Goal: Transaction & Acquisition: Purchase product/service

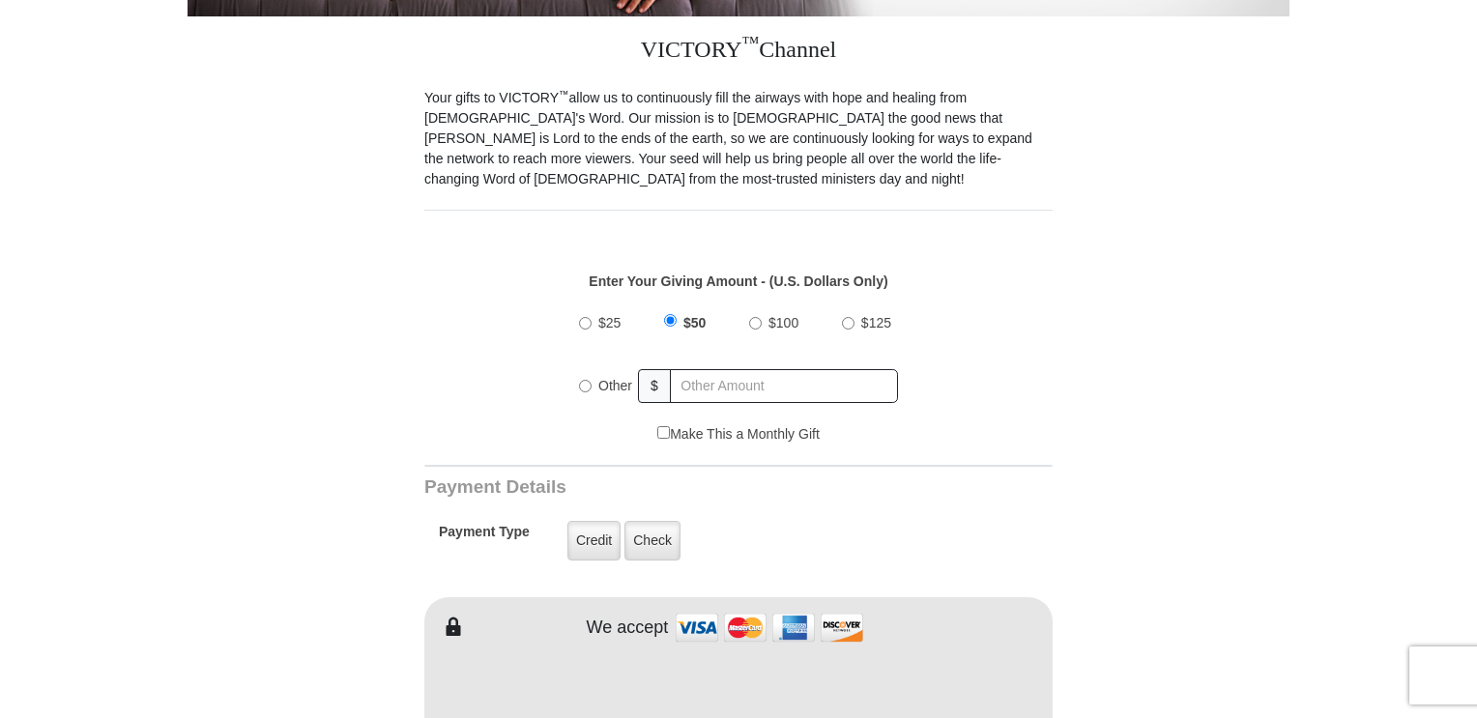
scroll to position [520, 0]
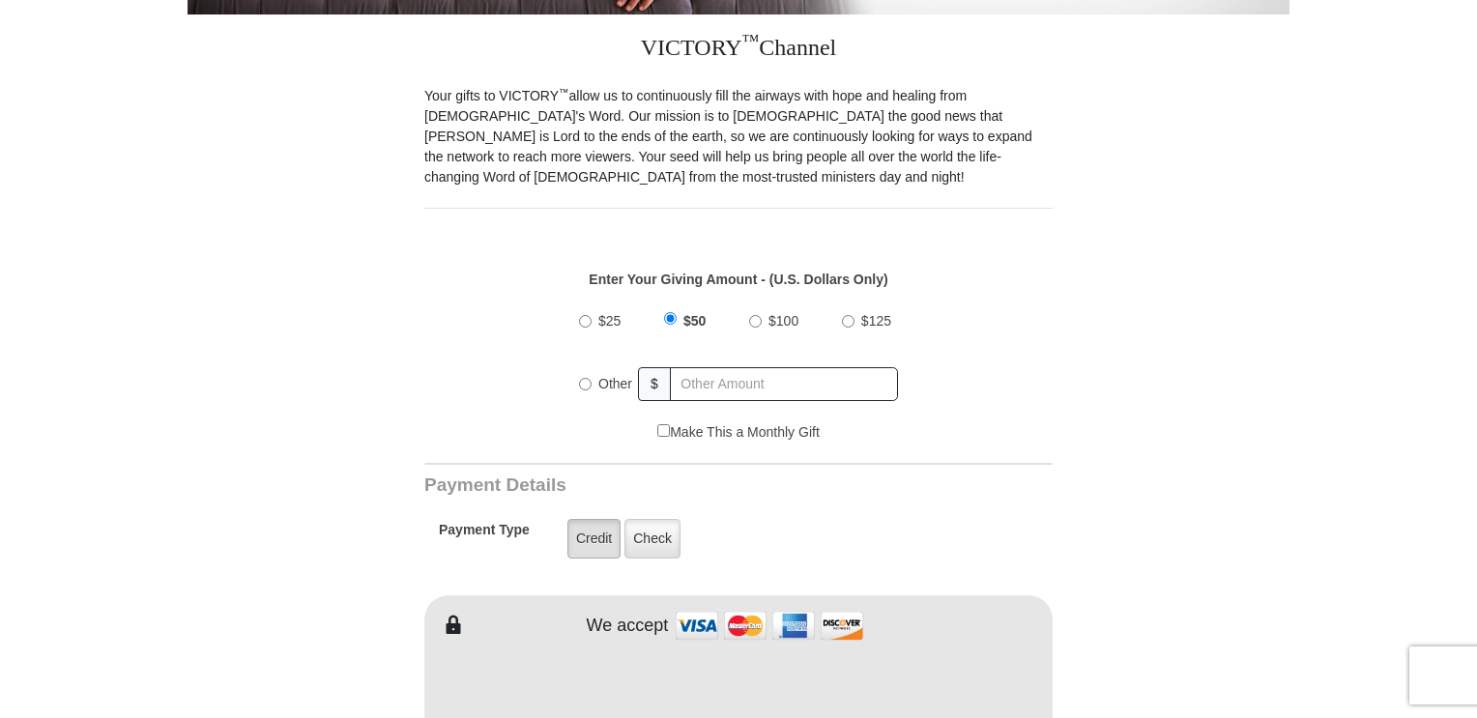
click at [601, 555] on label "Credit" at bounding box center [594, 539] width 53 height 40
click at [0, 0] on input "Credit" at bounding box center [0, 0] width 0 height 0
type input "[PERSON_NAME]"
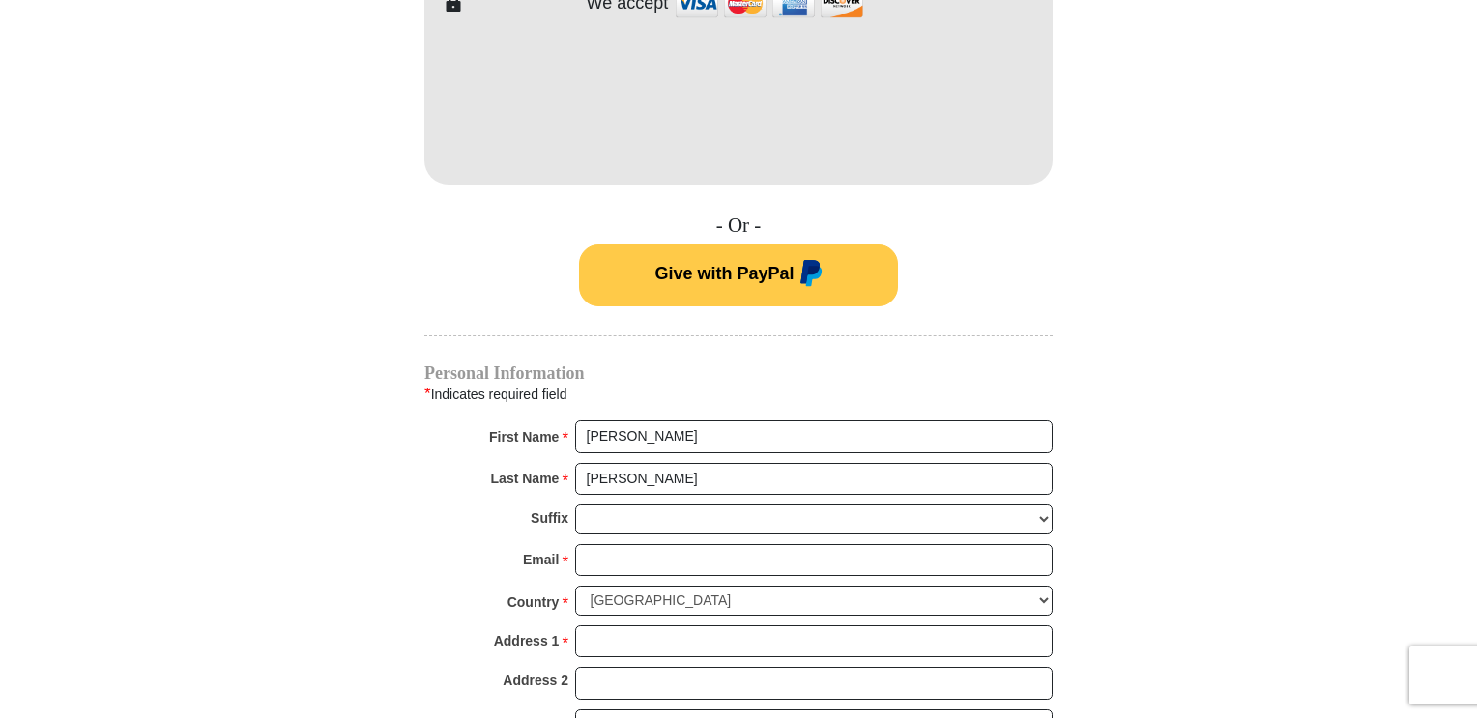
scroll to position [1145, 0]
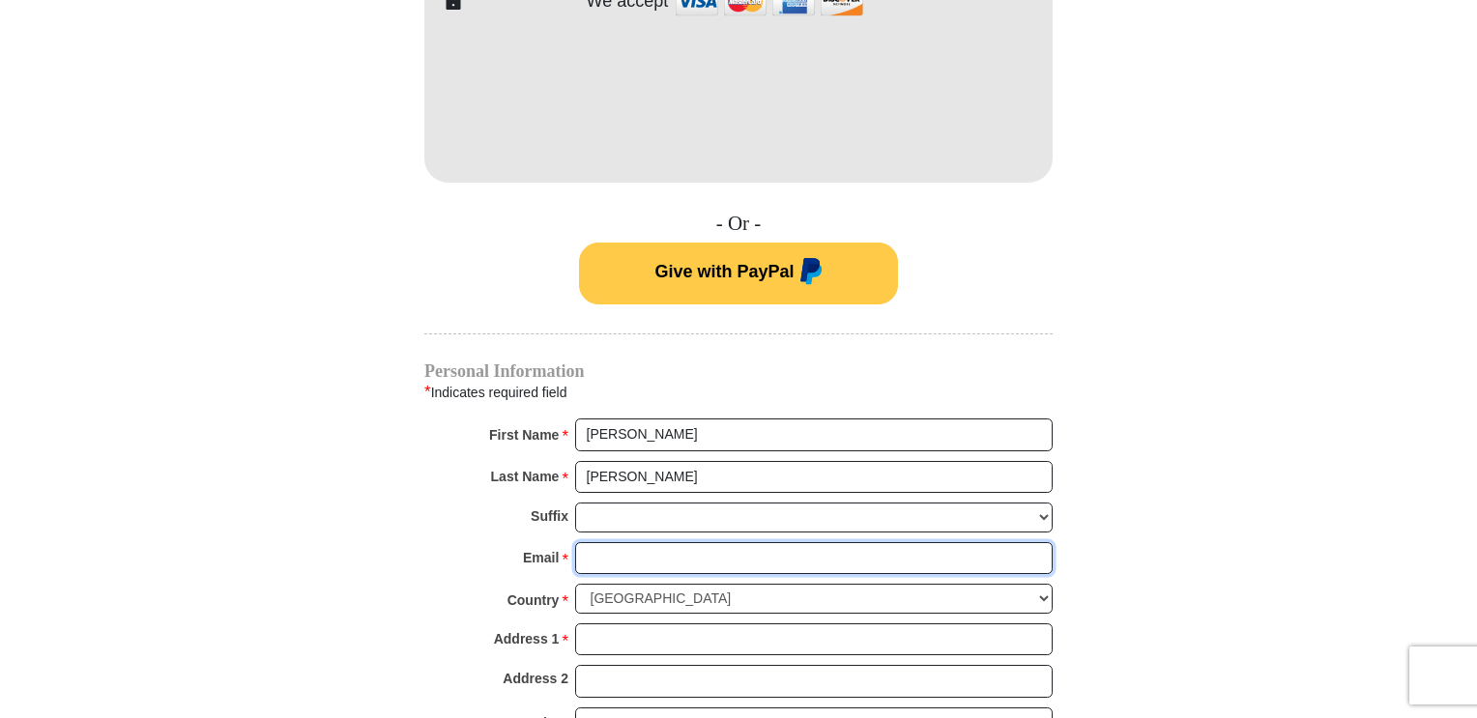
click at [608, 554] on input "Email *" at bounding box center [814, 558] width 478 height 33
type input "[EMAIL_ADDRESS][DOMAIN_NAME]"
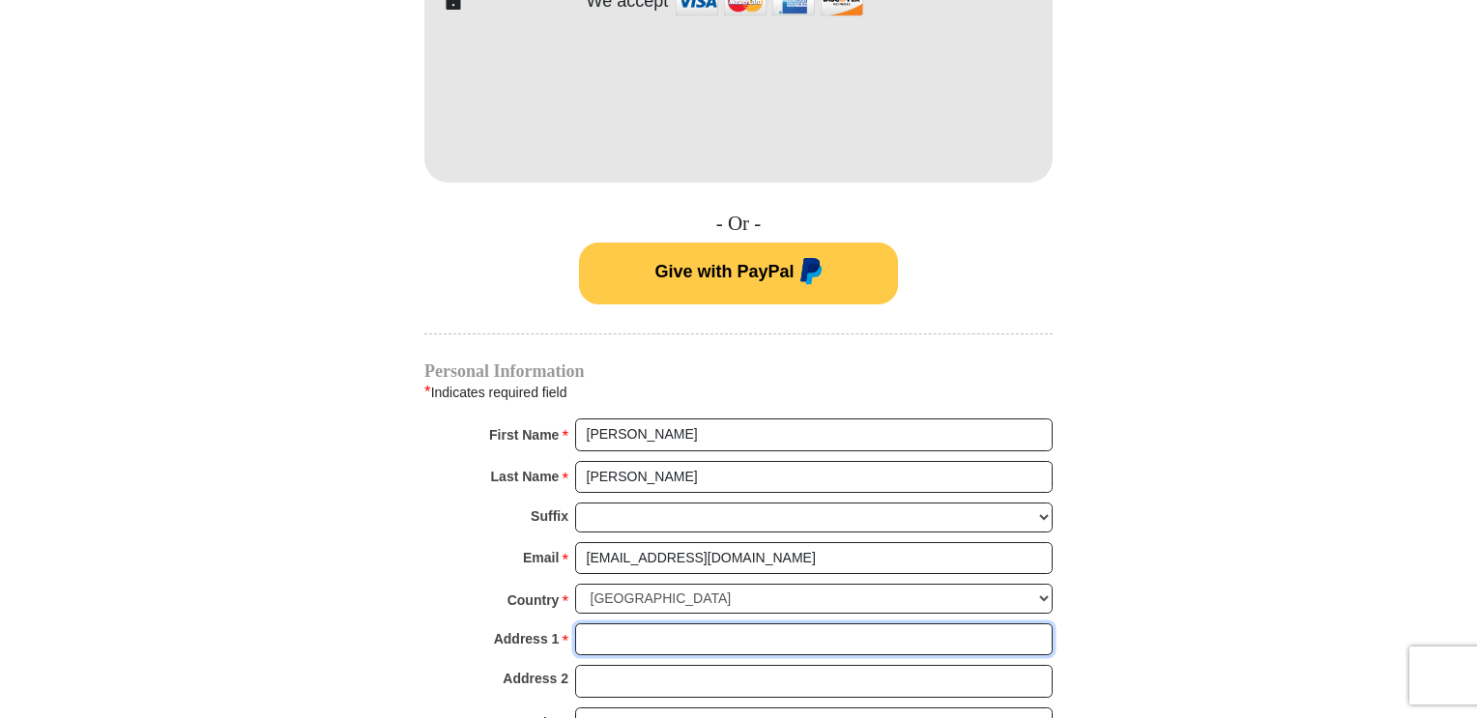
type input "[STREET_ADDRESS][PERSON_NAME],"
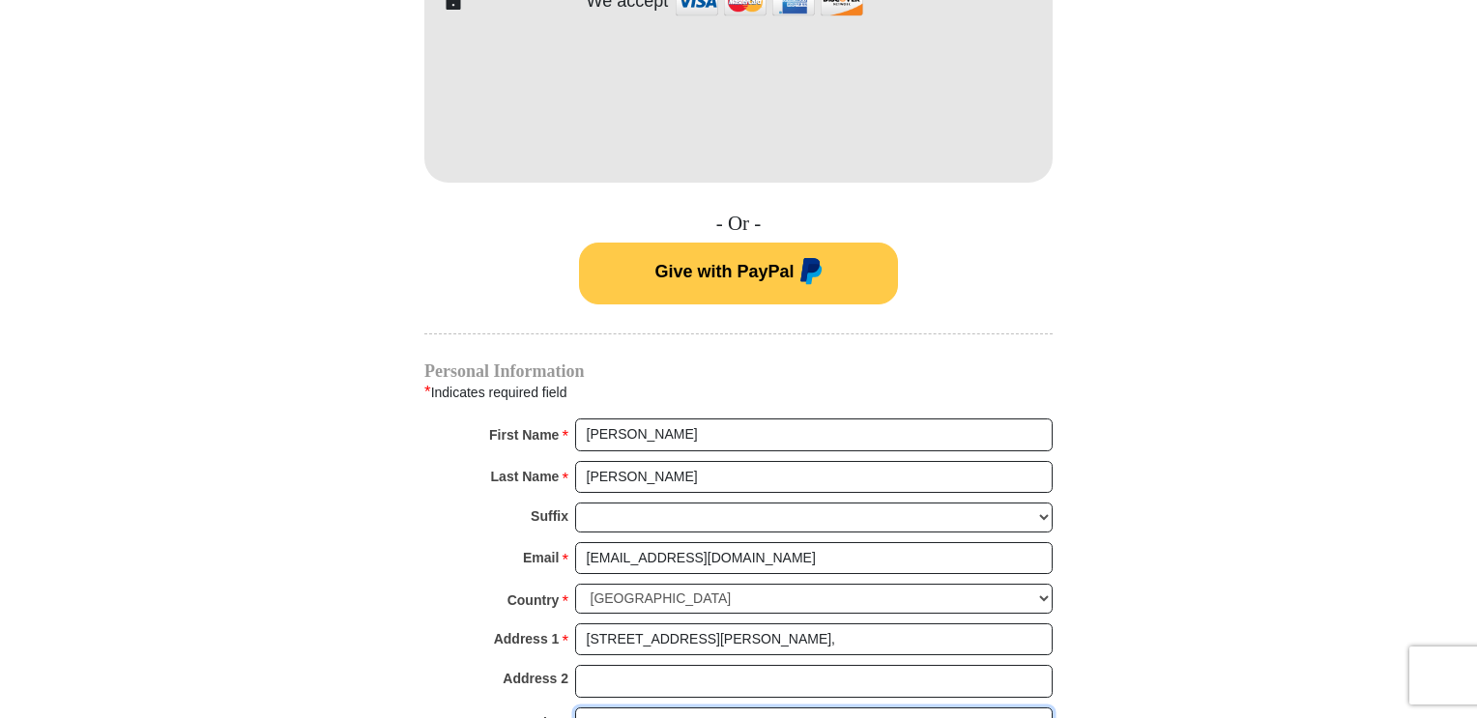
type input "[GEOGRAPHIC_DATA]"
select select "MO"
type input "65810"
type input "8165856572"
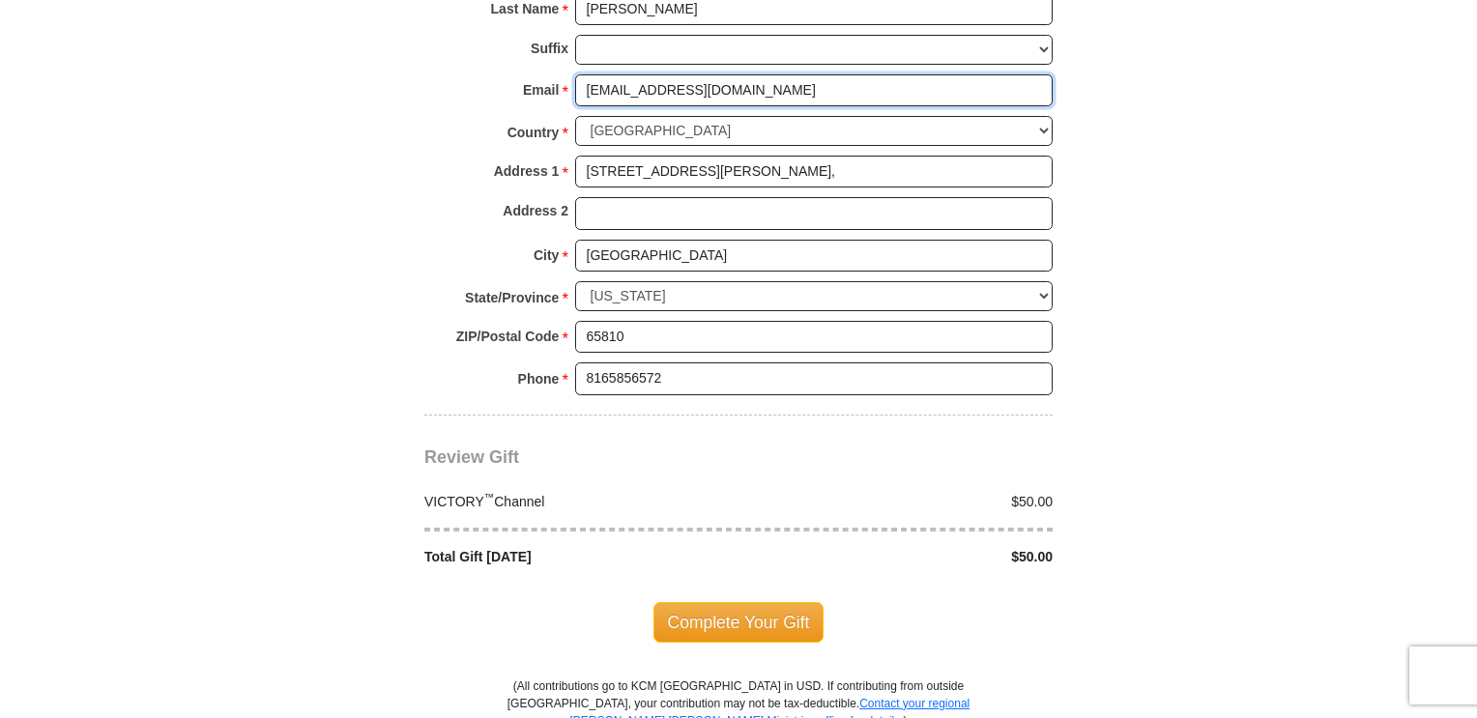
scroll to position [1635, 0]
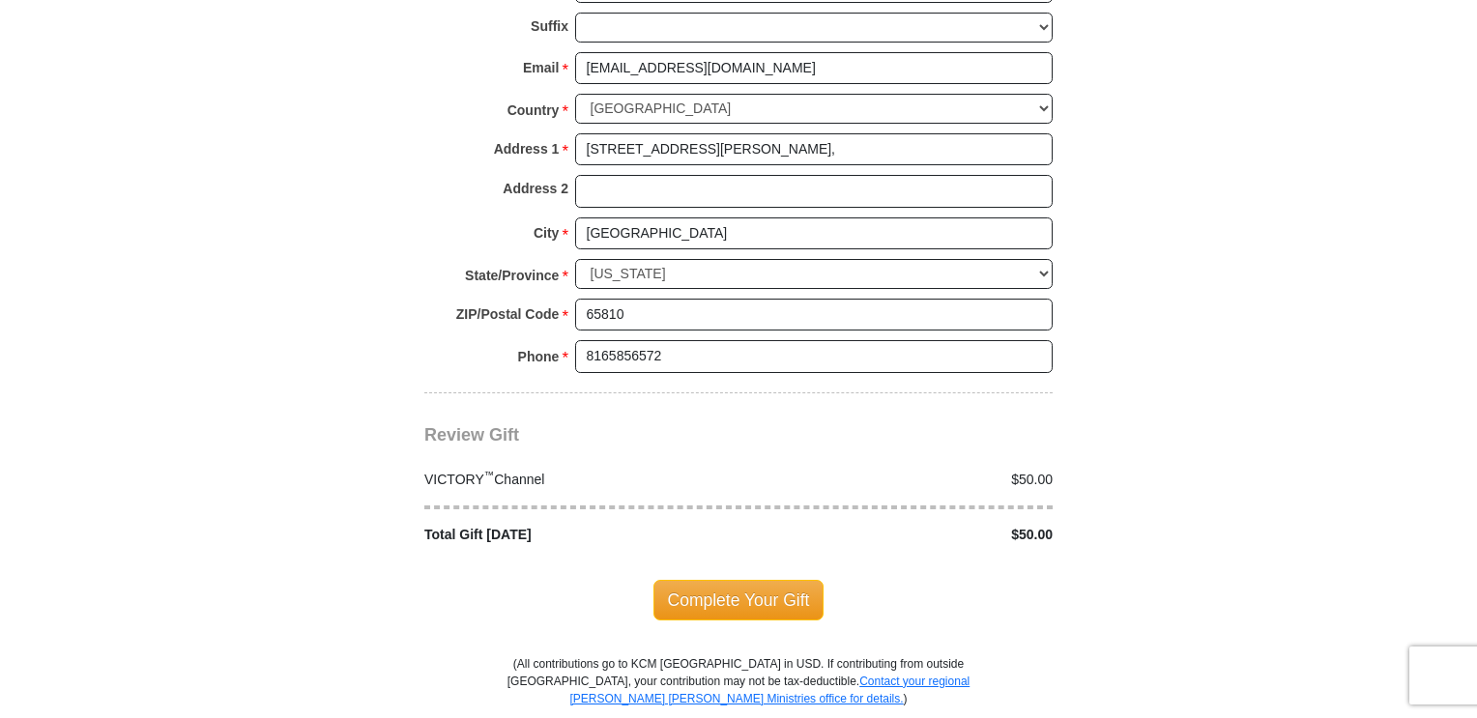
drag, startPoint x: 743, startPoint y: 596, endPoint x: 734, endPoint y: 598, distance: 9.9
click at [744, 596] on span "Complete Your Gift" at bounding box center [739, 600] width 171 height 41
